Goal: Information Seeking & Learning: Learn about a topic

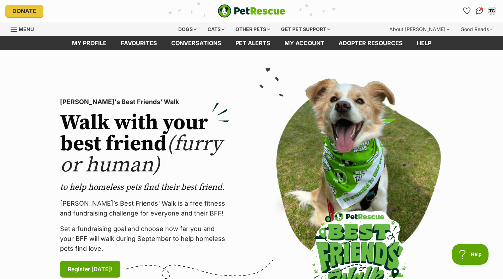
click at [195, 26] on div "Dogs" at bounding box center [187, 29] width 28 height 14
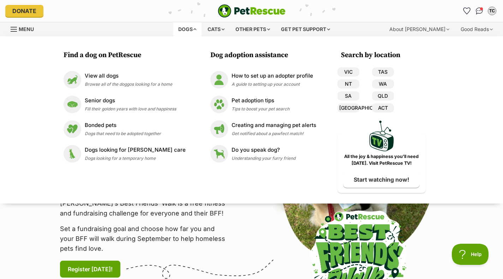
click at [125, 72] on p "View all dogs" at bounding box center [128, 76] width 87 height 8
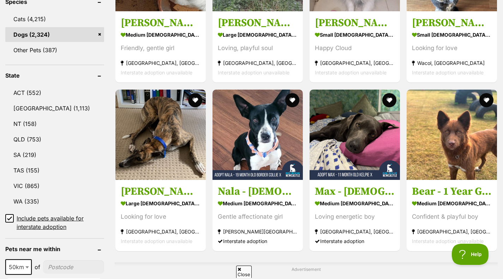
scroll to position [319, 0]
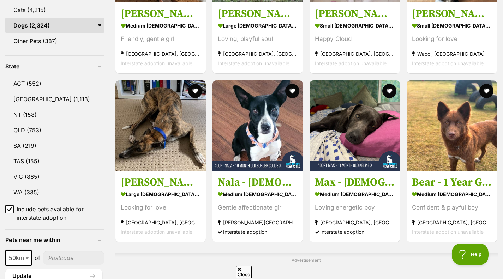
click at [49, 181] on link "VIC (865)" at bounding box center [54, 176] width 99 height 15
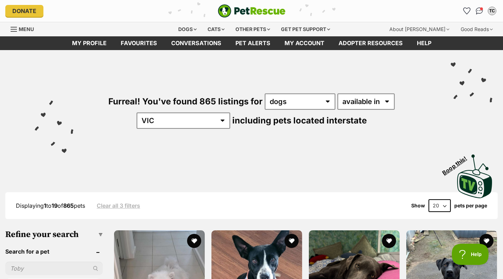
click at [442, 208] on select "20 40 60" at bounding box center [439, 205] width 22 height 13
select select "60"
click at [428, 199] on select "20 40 60" at bounding box center [439, 205] width 22 height 13
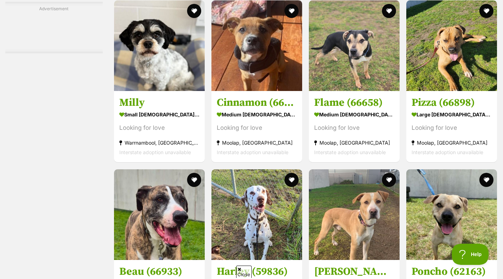
scroll to position [1298, 0]
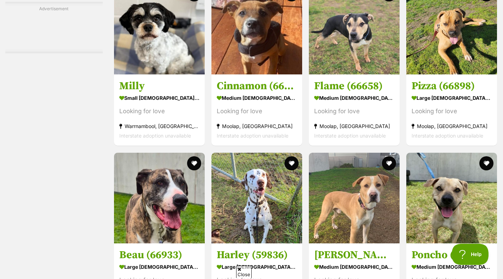
click at [143, 72] on img at bounding box center [159, 29] width 91 height 91
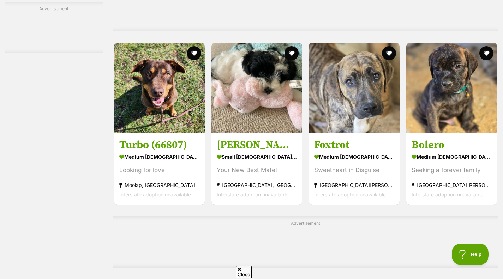
scroll to position [2925, 0]
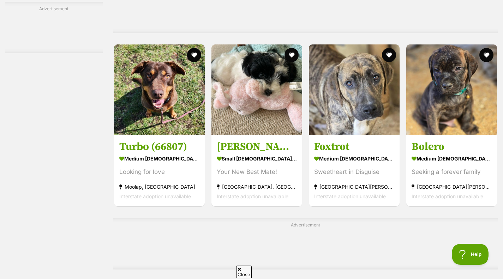
click at [253, 124] on img at bounding box center [256, 89] width 91 height 91
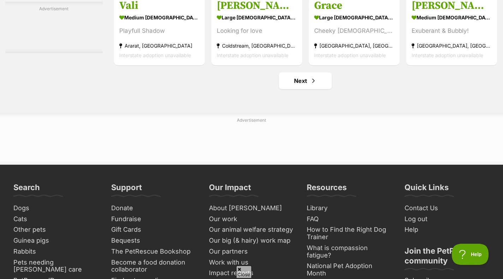
scroll to position [3303, 0]
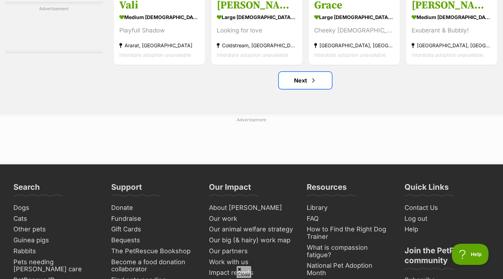
click at [305, 81] on link "Next" at bounding box center [305, 80] width 53 height 17
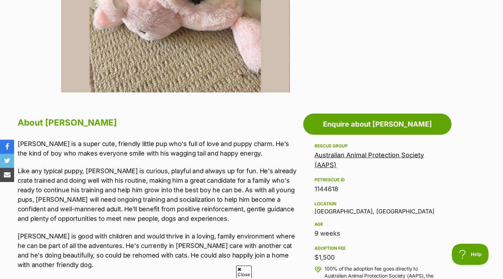
scroll to position [284, 0]
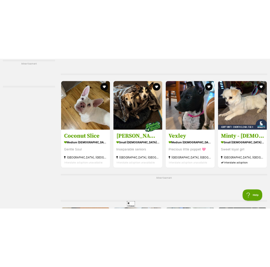
scroll to position [1309, 0]
